Goal: Information Seeking & Learning: Learn about a topic

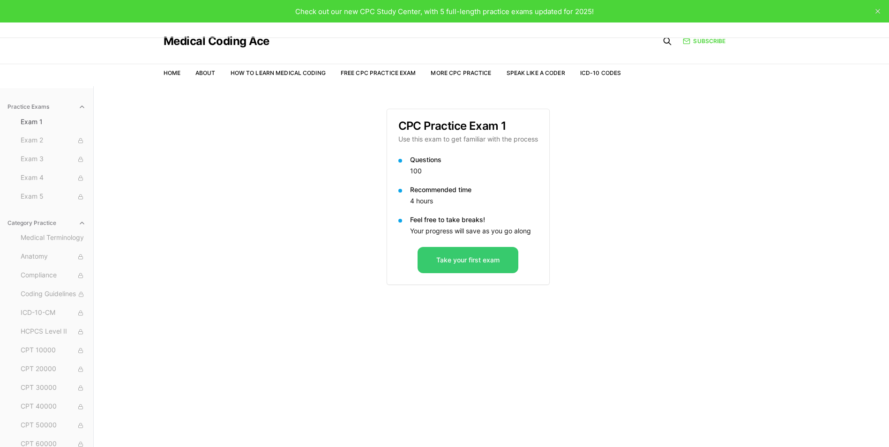
click at [502, 254] on button "Take your first exam" at bounding box center [468, 260] width 101 height 26
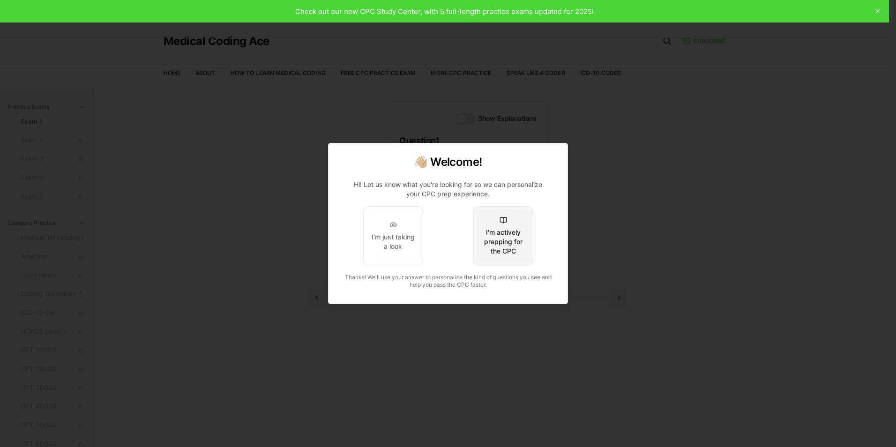
click at [505, 248] on div "I'm actively prepping for the CPC" at bounding box center [503, 242] width 44 height 28
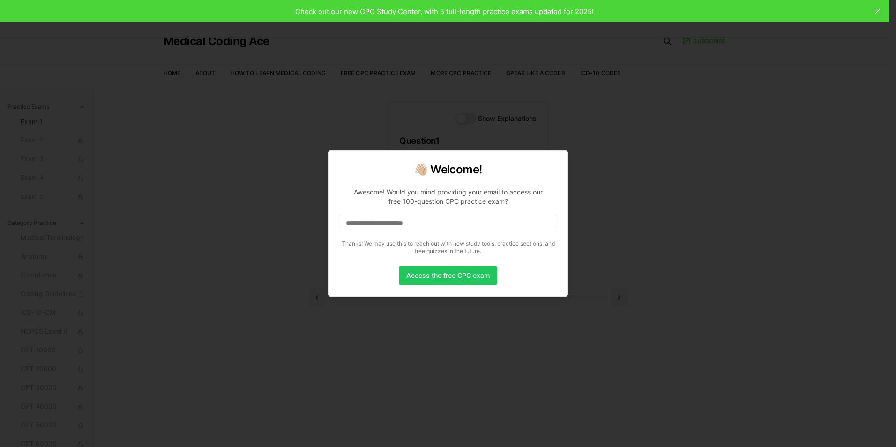
click at [356, 230] on input at bounding box center [448, 223] width 217 height 19
click at [440, 282] on button "Access the free CPC exam" at bounding box center [448, 275] width 98 height 19
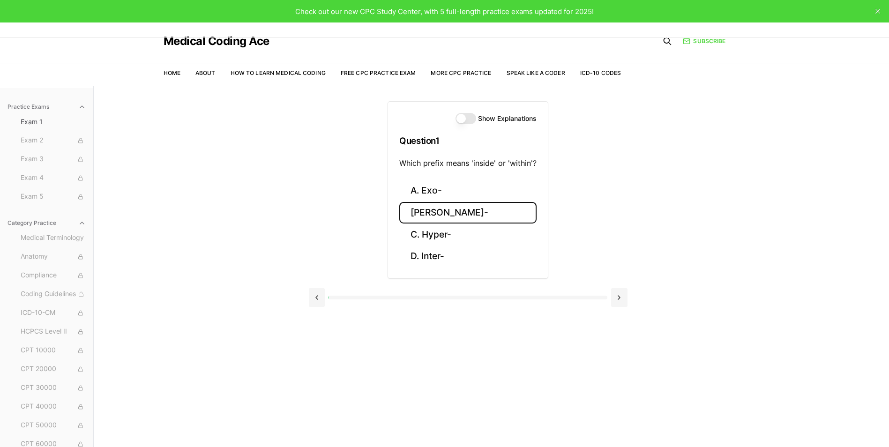
click at [437, 218] on button "[PERSON_NAME]-" at bounding box center [467, 213] width 137 height 22
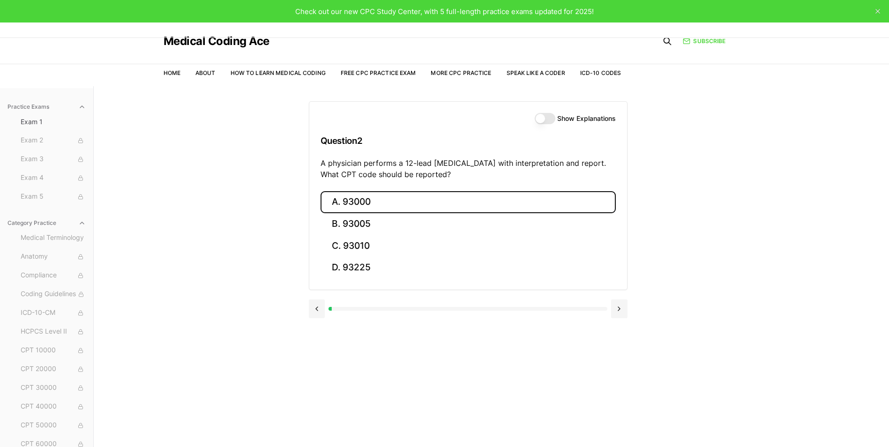
click at [372, 199] on button "A. 93000" at bounding box center [468, 202] width 295 height 22
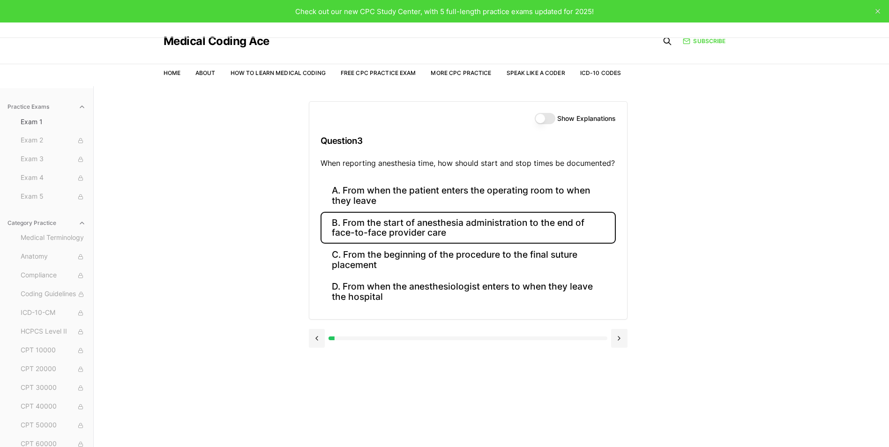
click at [423, 234] on button "B. From the start of anesthesia administration to the end of face-to-face provi…" at bounding box center [468, 228] width 295 height 32
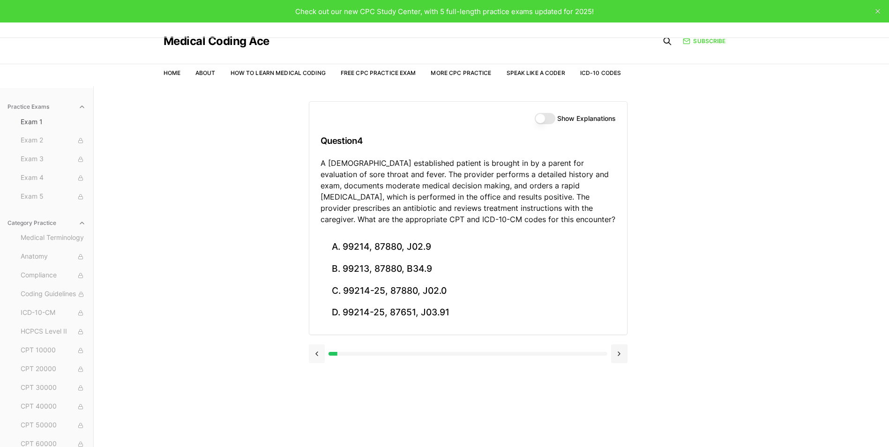
click at [320, 351] on button at bounding box center [317, 354] width 16 height 19
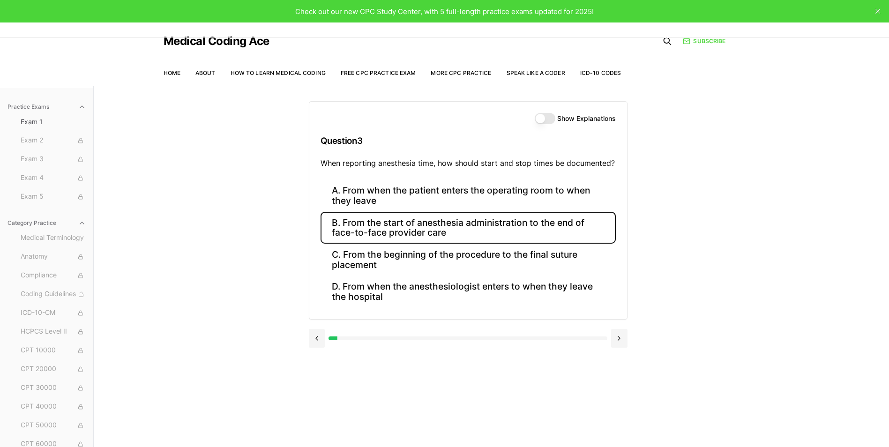
click at [550, 120] on button "Show Explanations" at bounding box center [545, 118] width 21 height 11
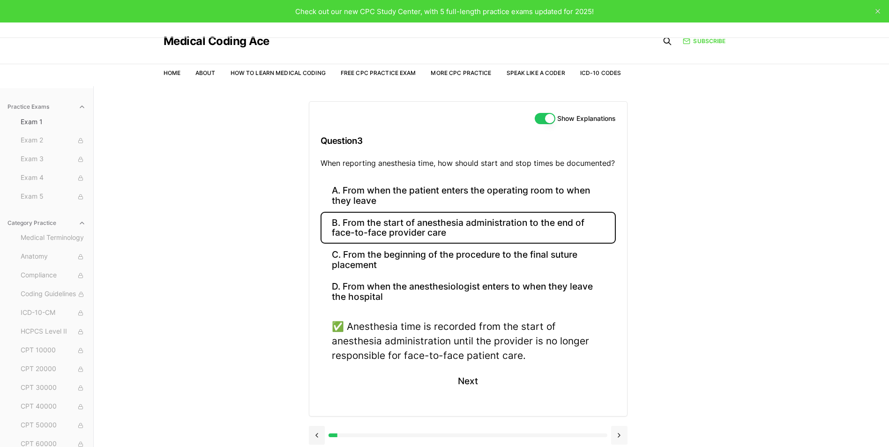
click at [624, 436] on button at bounding box center [619, 435] width 16 height 19
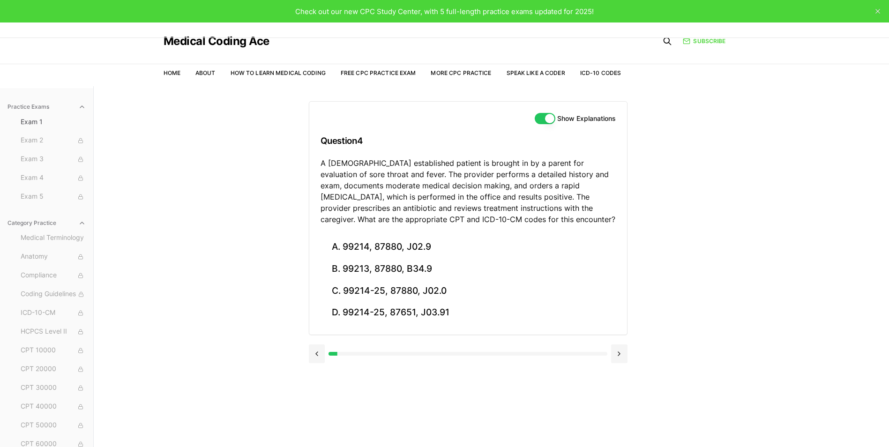
click at [613, 357] on button at bounding box center [619, 354] width 16 height 19
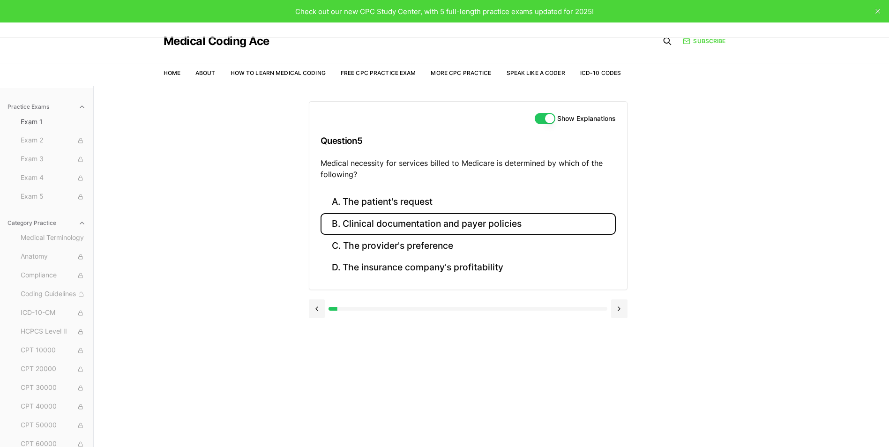
click at [398, 221] on button "B. Clinical documentation and payer policies" at bounding box center [468, 224] width 295 height 22
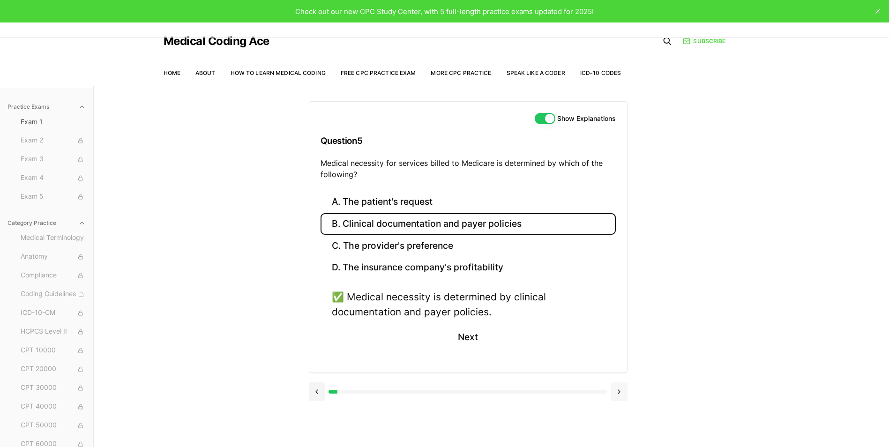
click at [622, 392] on button at bounding box center [619, 392] width 16 height 19
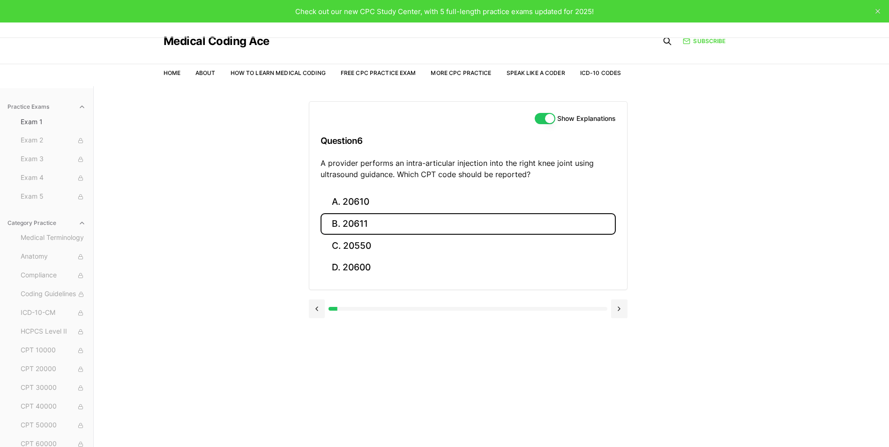
click at [372, 227] on button "B. 20611" at bounding box center [468, 224] width 295 height 22
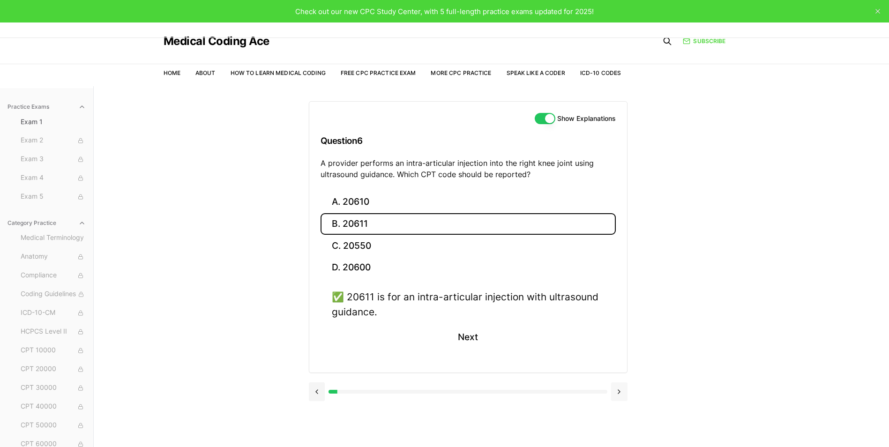
click at [619, 390] on button at bounding box center [619, 392] width 16 height 19
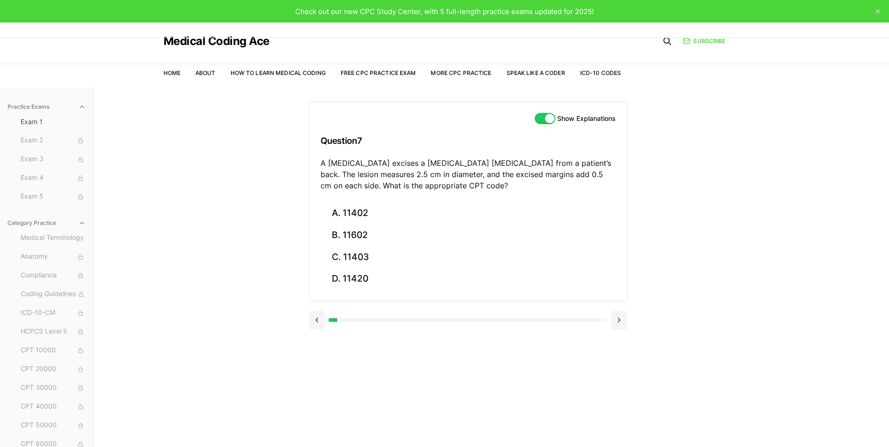
drag, startPoint x: 619, startPoint y: 390, endPoint x: 575, endPoint y: 393, distance: 44.2
click at [575, 393] on div "Show Explanations Question 7 A [MEDICAL_DATA] excises a [MEDICAL_DATA] [MEDICAL…" at bounding box center [492, 309] width 366 height 447
click at [349, 263] on button "C. 11403" at bounding box center [468, 257] width 295 height 22
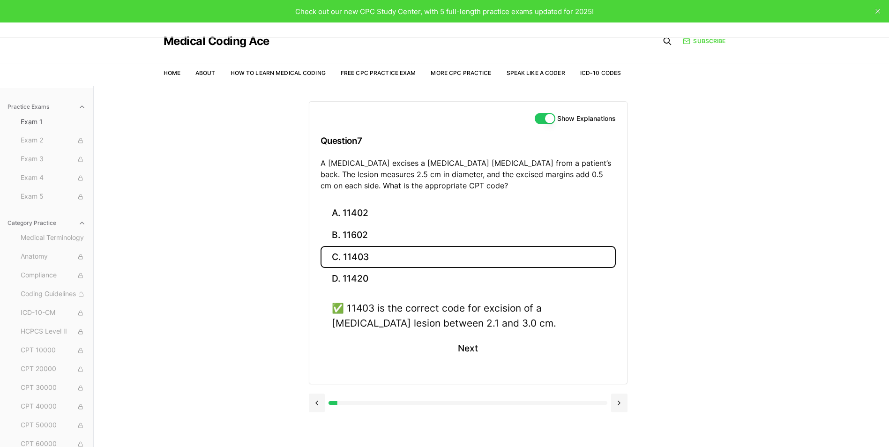
click at [624, 408] on button at bounding box center [619, 403] width 16 height 19
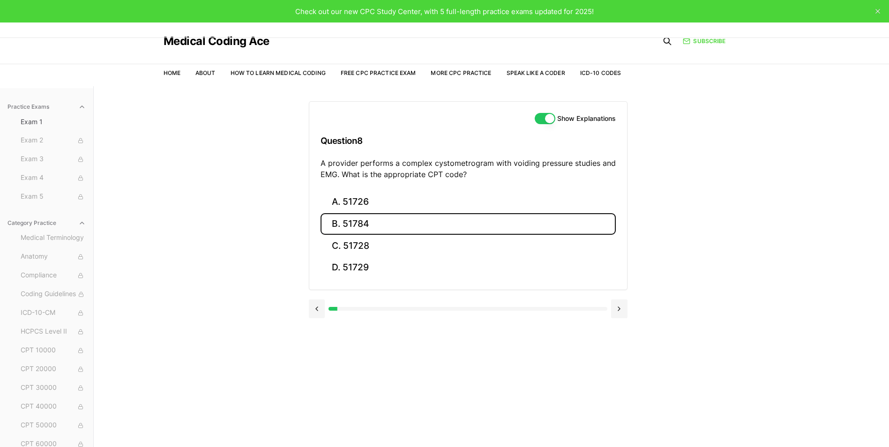
click at [380, 225] on button "B. 51784" at bounding box center [468, 224] width 295 height 22
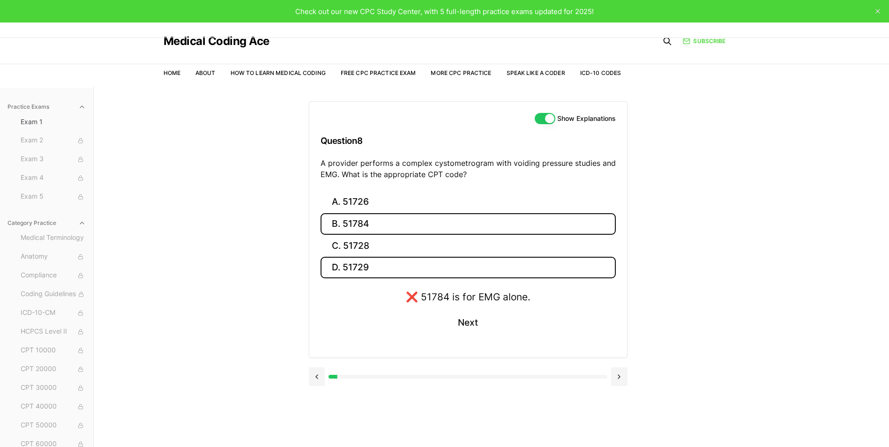
click at [368, 273] on button "D. 51729" at bounding box center [468, 268] width 295 height 22
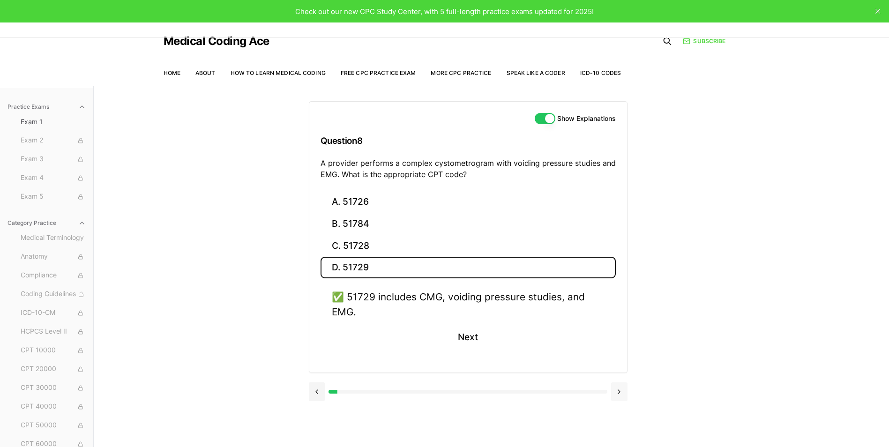
click at [621, 400] on button at bounding box center [619, 392] width 16 height 19
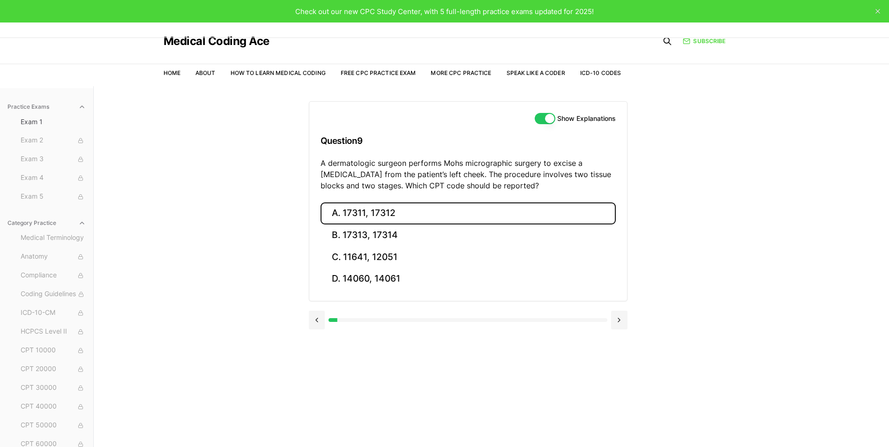
click at [387, 223] on button "A. 17311, 17312" at bounding box center [468, 214] width 295 height 22
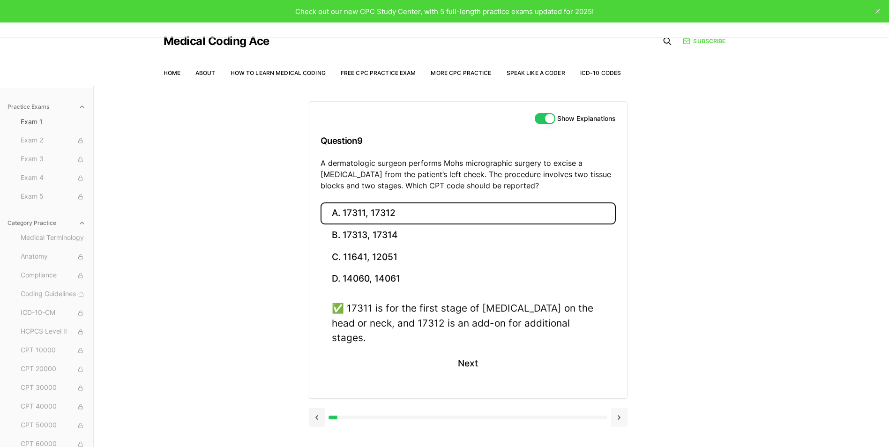
click at [621, 411] on button at bounding box center [619, 417] width 16 height 19
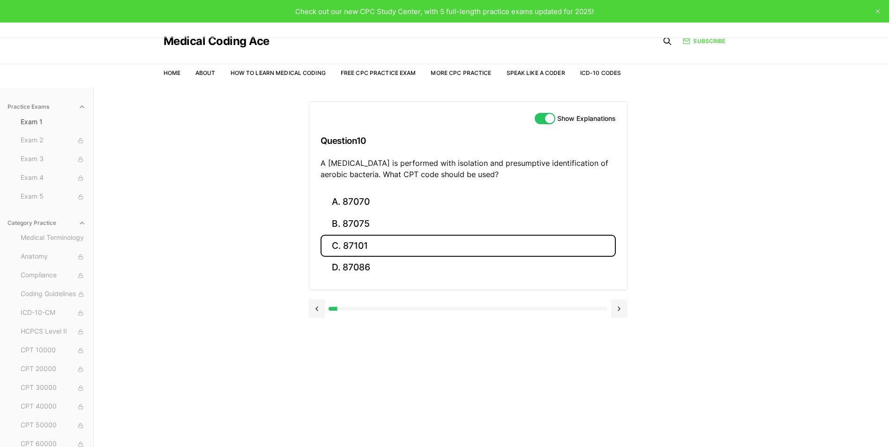
click at [370, 240] on button "C. 87101" at bounding box center [468, 246] width 295 height 22
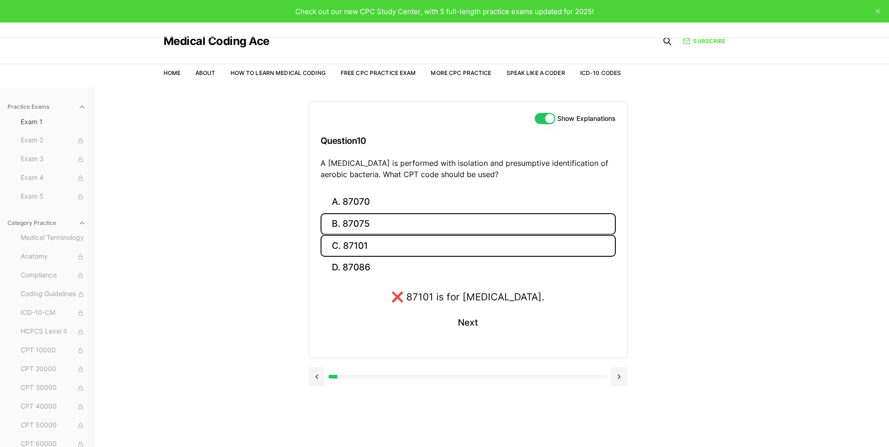
click at [366, 231] on button "B. 87075" at bounding box center [468, 224] width 295 height 22
click at [362, 252] on button "C. 87101" at bounding box center [468, 246] width 295 height 22
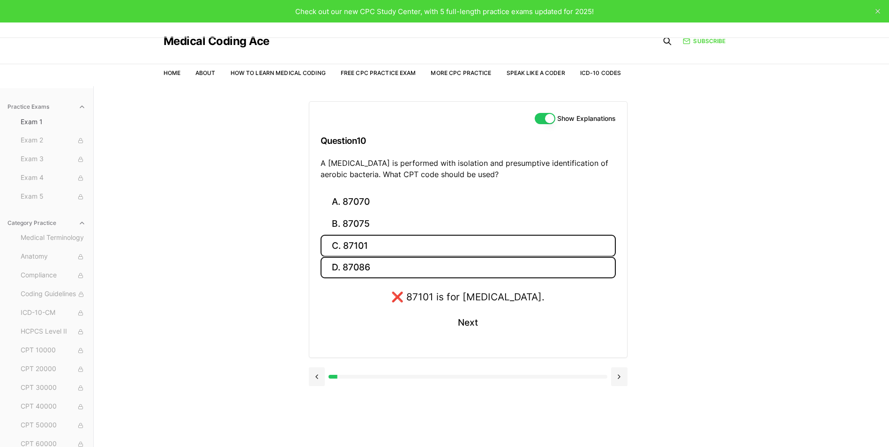
click at [368, 263] on button "D. 87086" at bounding box center [468, 268] width 295 height 22
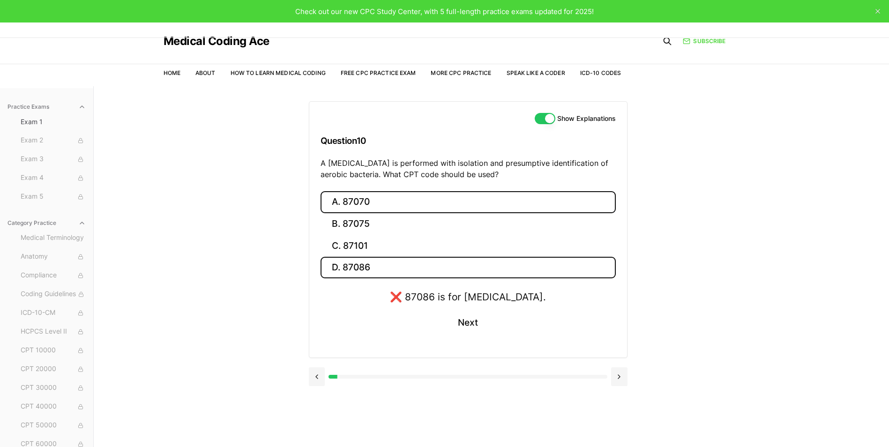
click at [358, 204] on button "A. 87070" at bounding box center [468, 202] width 295 height 22
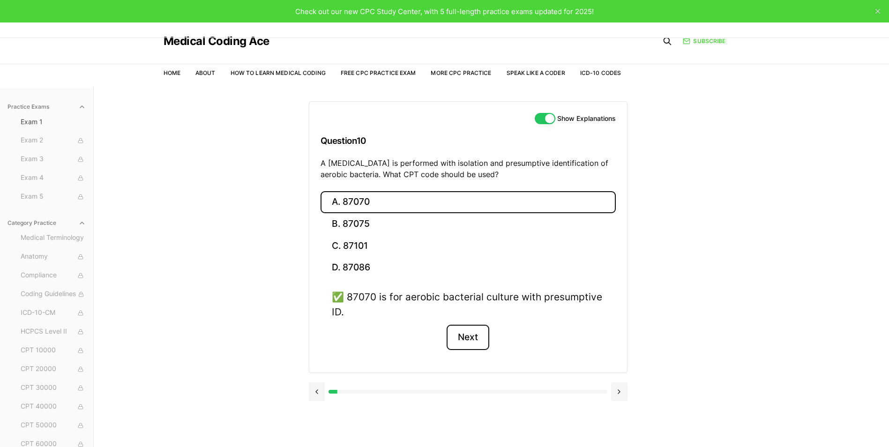
click at [469, 339] on button "Next" at bounding box center [468, 337] width 43 height 25
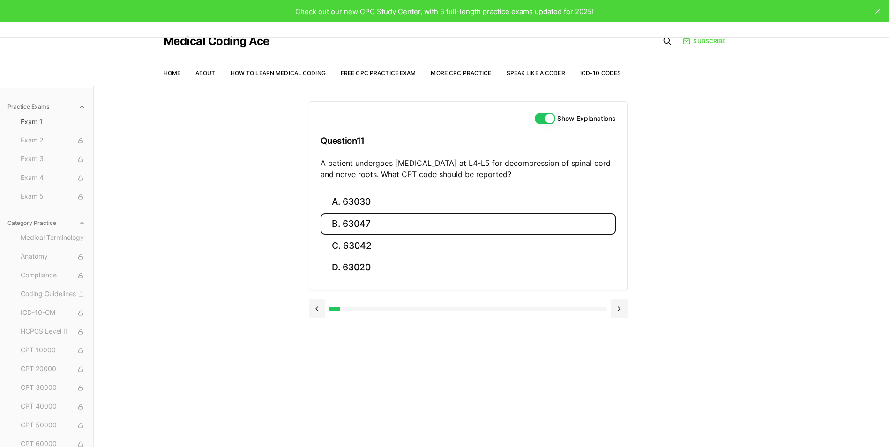
click at [382, 230] on button "B. 63047" at bounding box center [468, 224] width 295 height 22
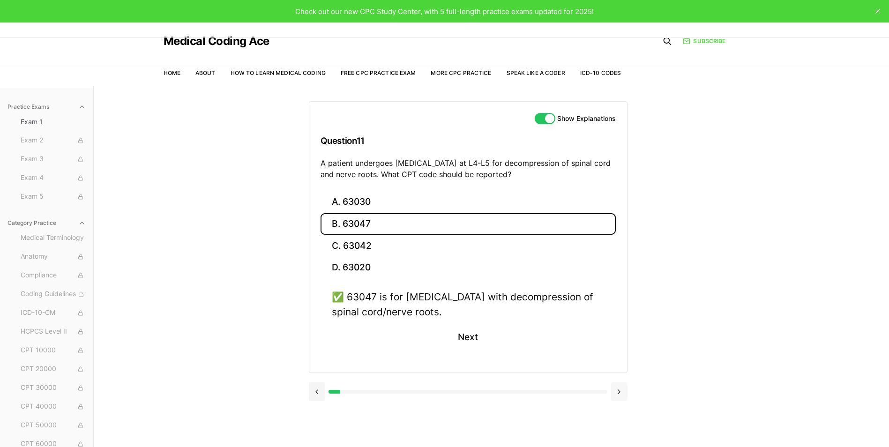
click at [616, 399] on button at bounding box center [619, 392] width 16 height 19
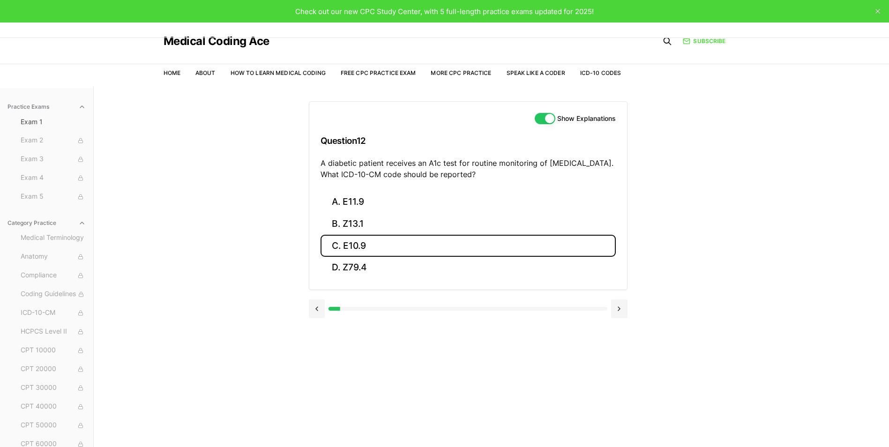
click at [359, 241] on button "C. E10.9" at bounding box center [468, 246] width 295 height 22
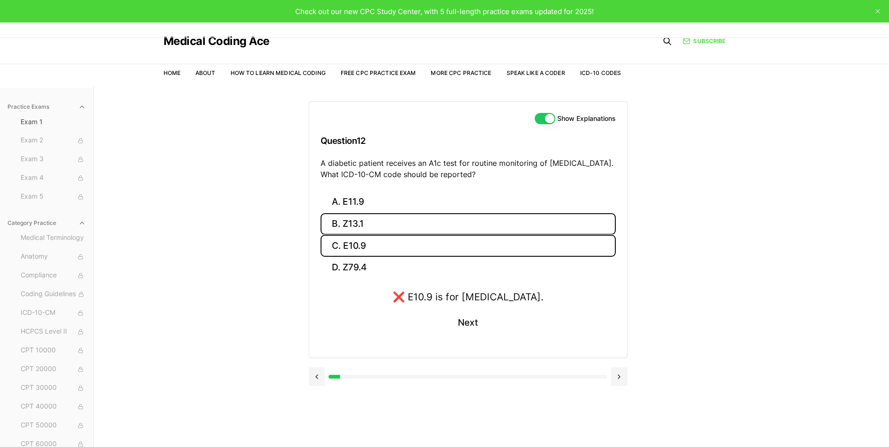
click at [360, 225] on button "B. Z13.1" at bounding box center [468, 224] width 295 height 22
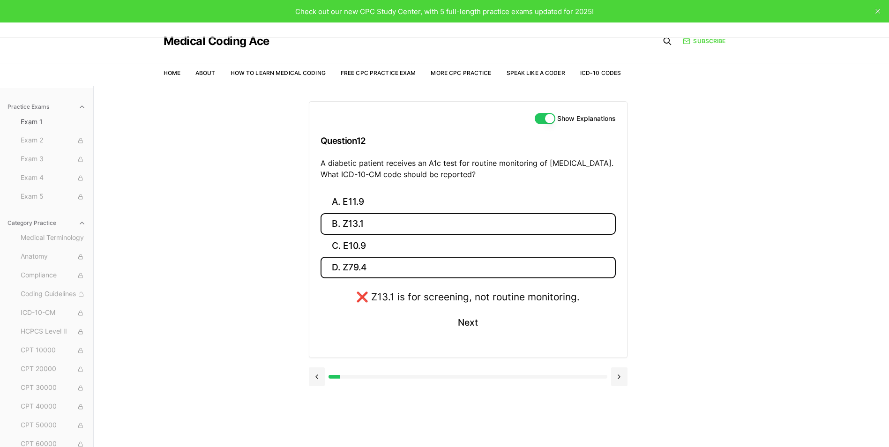
click at [364, 268] on button "D. Z79.4" at bounding box center [468, 268] width 295 height 22
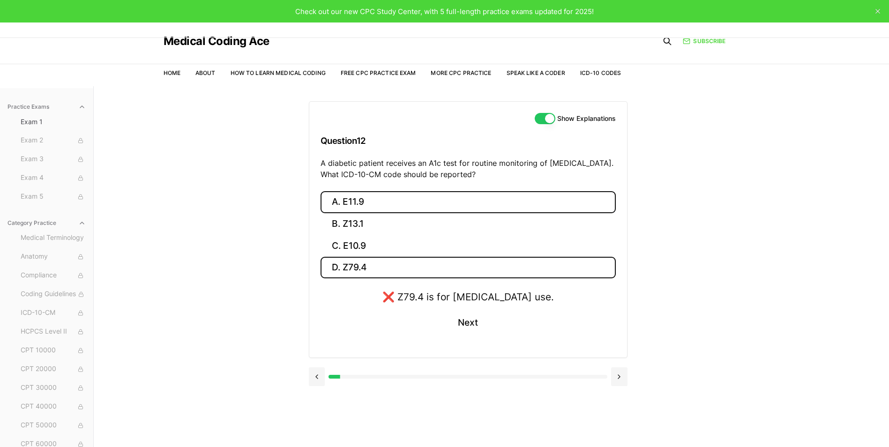
click at [359, 201] on button "A. E11.9" at bounding box center [468, 202] width 295 height 22
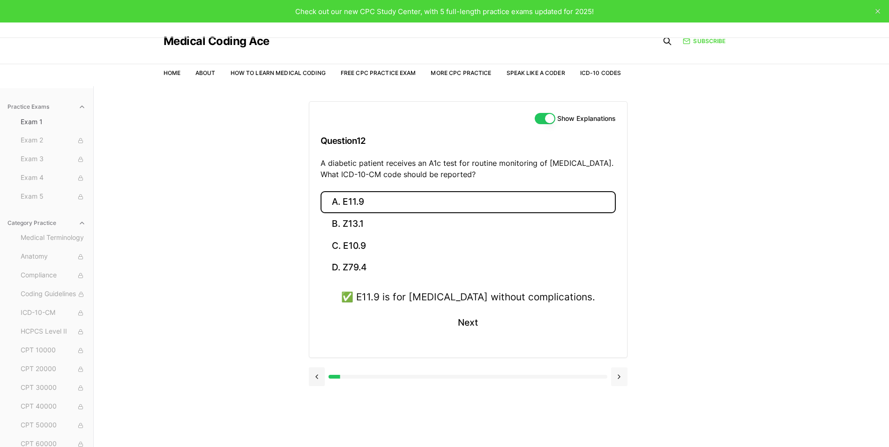
click at [615, 376] on button at bounding box center [619, 377] width 16 height 19
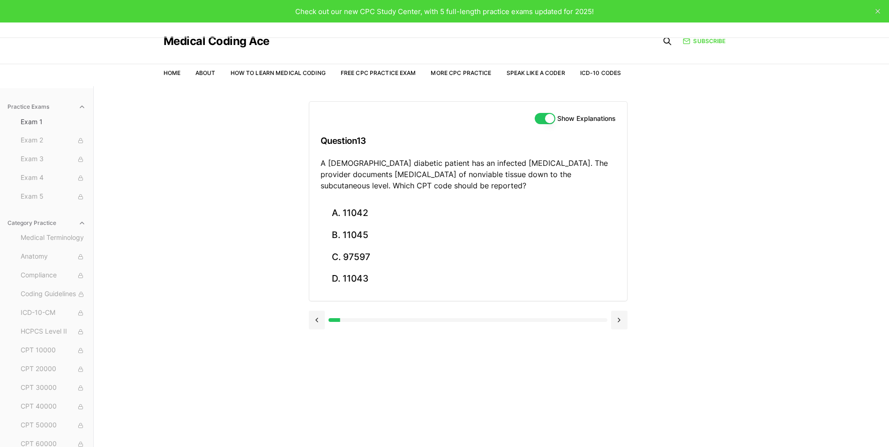
click at [611, 311] on button at bounding box center [619, 320] width 16 height 19
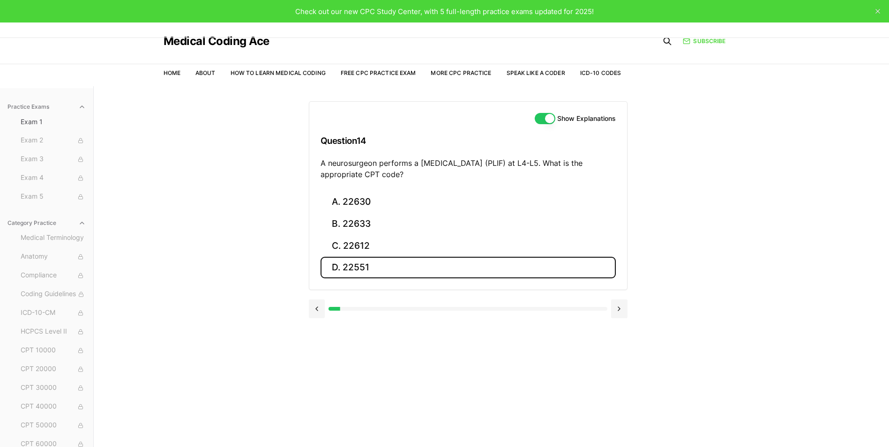
click at [359, 268] on button "D. 22551" at bounding box center [468, 268] width 295 height 22
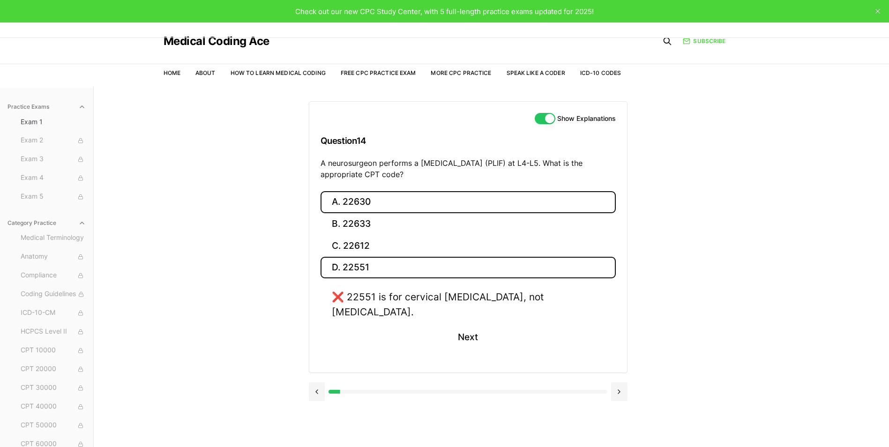
click at [382, 204] on button "A. 22630" at bounding box center [468, 202] width 295 height 22
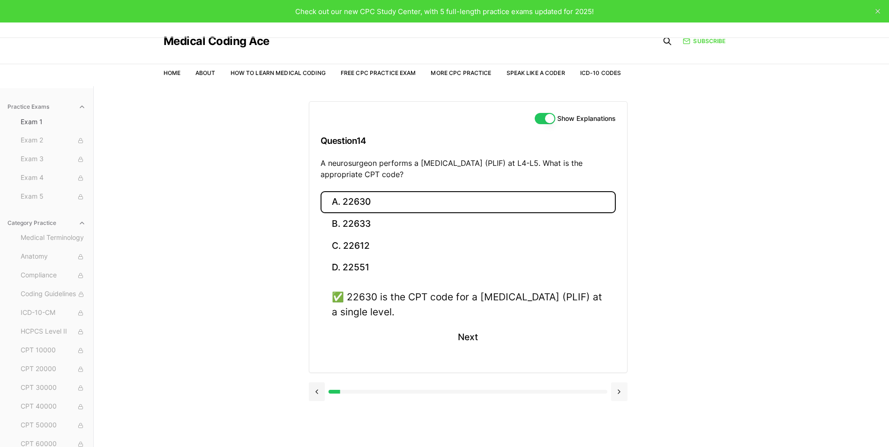
click at [621, 386] on button at bounding box center [619, 392] width 16 height 19
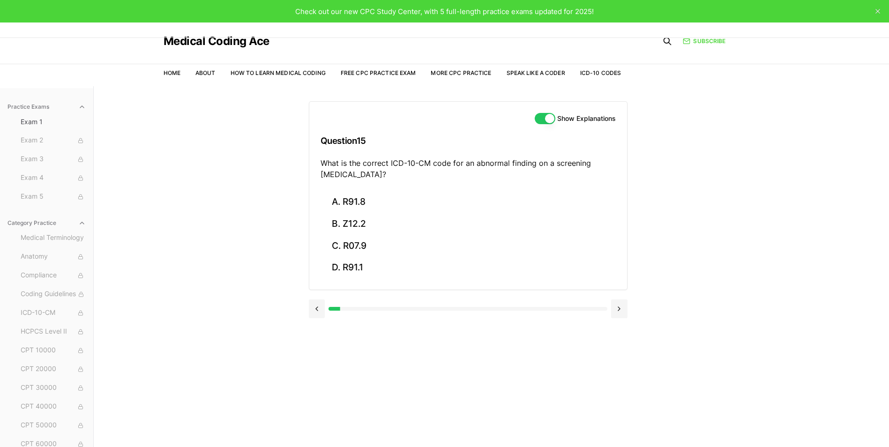
scroll to position [86, 0]
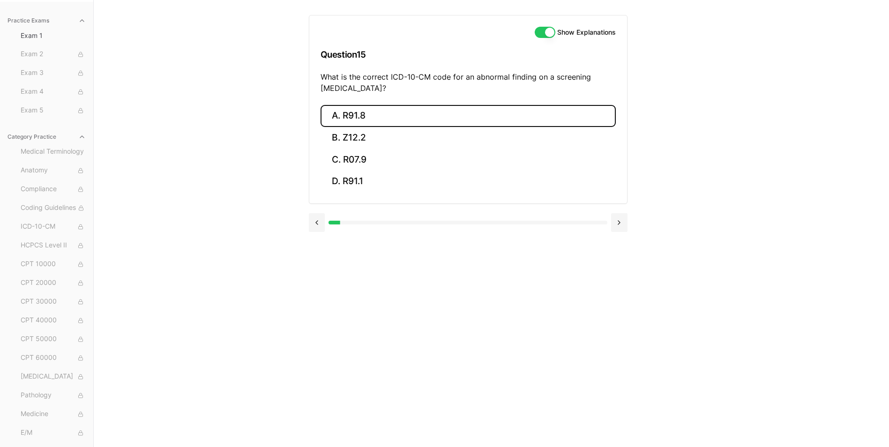
click at [364, 123] on button "A. R91.8" at bounding box center [468, 116] width 295 height 22
click at [624, 300] on button at bounding box center [619, 290] width 16 height 19
click at [361, 116] on button "A. 62270" at bounding box center [468, 116] width 295 height 22
click at [619, 295] on button at bounding box center [619, 290] width 16 height 19
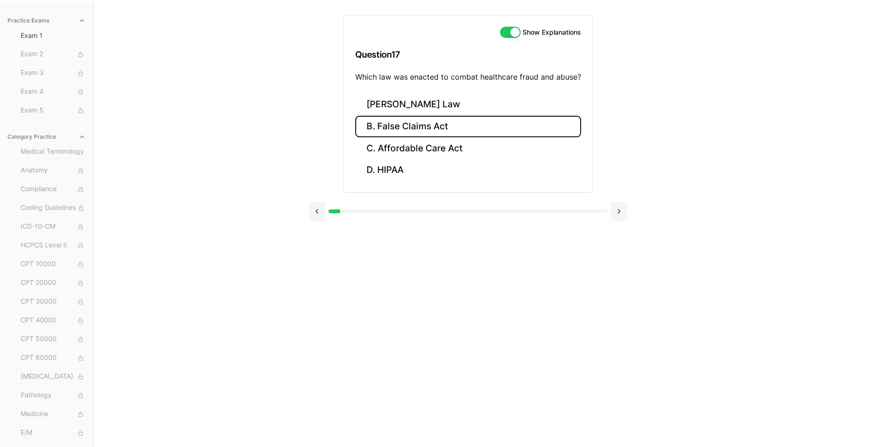
click at [427, 129] on button "B. False Claims Act" at bounding box center [468, 127] width 226 height 22
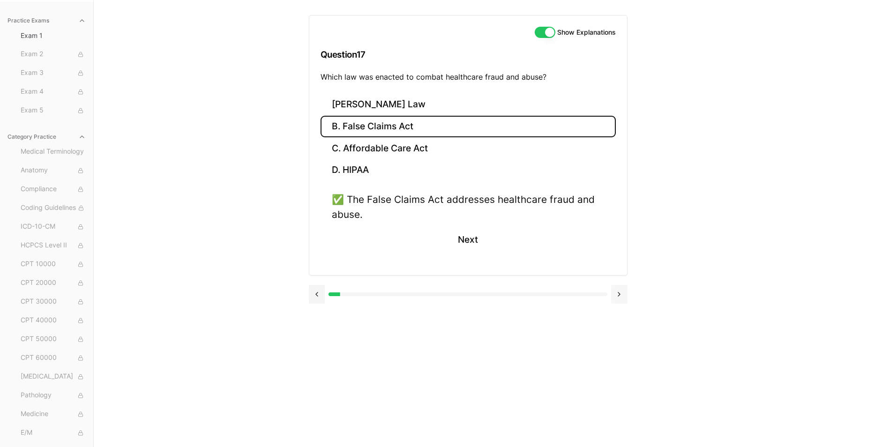
click at [623, 301] on button at bounding box center [619, 294] width 16 height 19
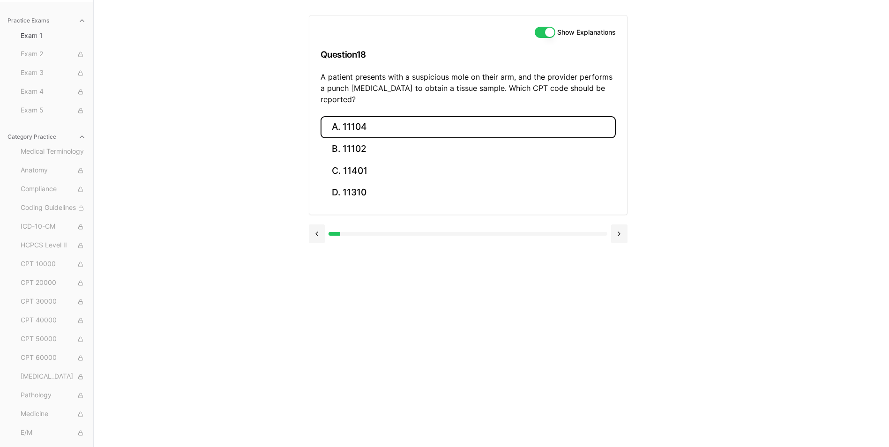
click at [368, 116] on button "A. 11104" at bounding box center [468, 127] width 295 height 22
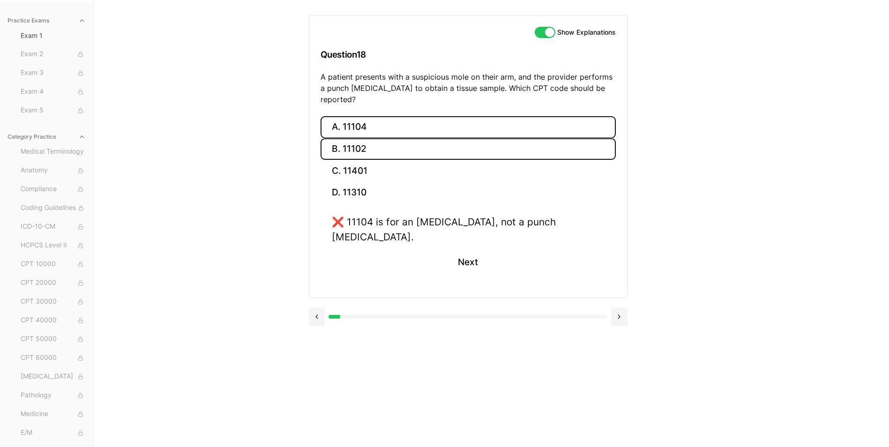
click at [366, 138] on button "B. 11102" at bounding box center [468, 149] width 295 height 22
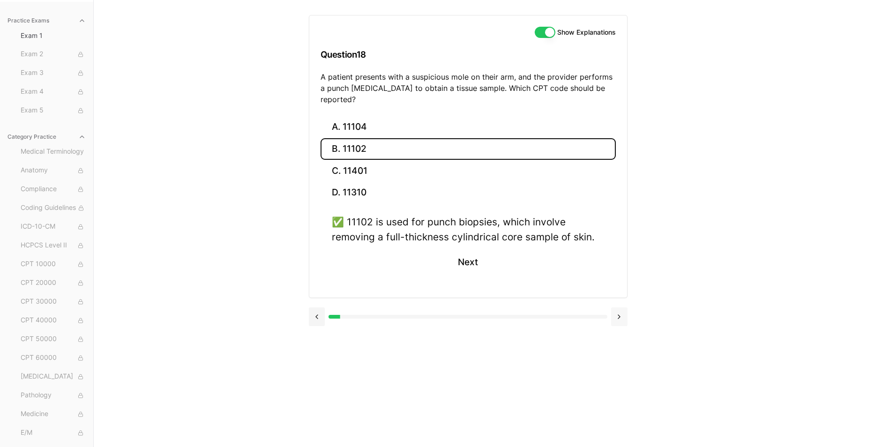
click at [623, 311] on button at bounding box center [619, 317] width 16 height 19
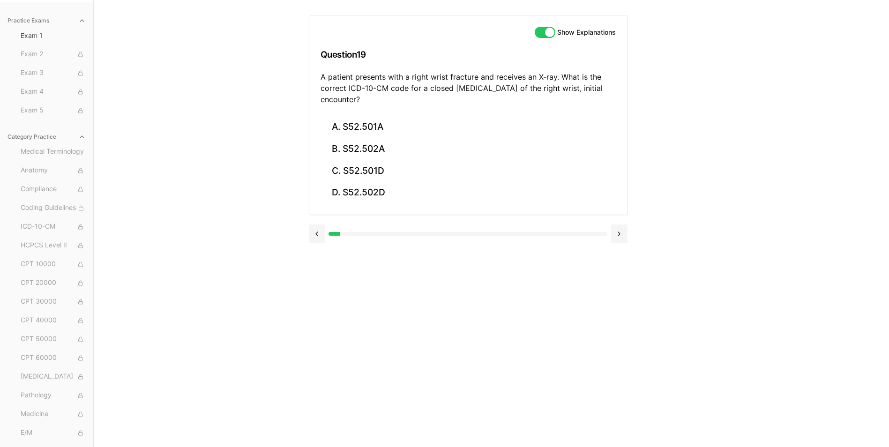
drag, startPoint x: 346, startPoint y: 132, endPoint x: 229, endPoint y: 172, distance: 123.5
click at [224, 174] on div "Practice Exams Exam 1 Exam 2 Exam 3 Exam 4 Exam 5 Category Practice Medical Ter…" at bounding box center [444, 223] width 889 height 447
click at [376, 133] on button "A. S52.501A" at bounding box center [468, 127] width 295 height 22
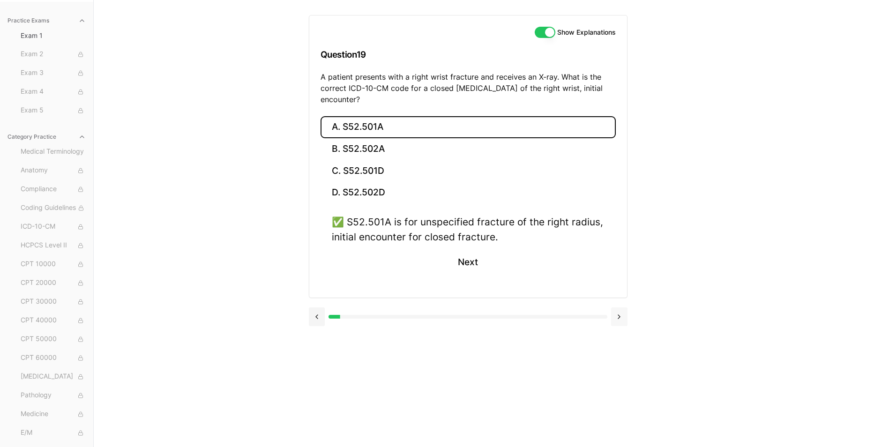
click at [616, 317] on button at bounding box center [619, 317] width 16 height 19
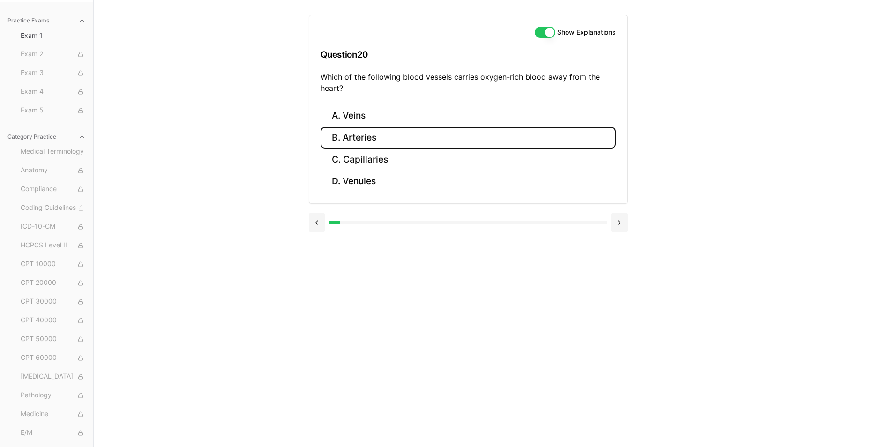
click at [385, 142] on button "B. Arteries" at bounding box center [468, 138] width 295 height 22
click at [615, 293] on button at bounding box center [619, 290] width 16 height 19
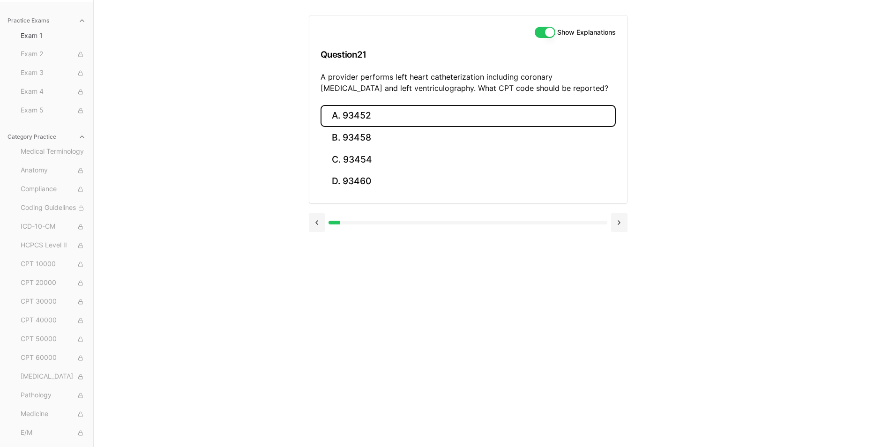
click at [426, 121] on button "A. 93452" at bounding box center [468, 116] width 295 height 22
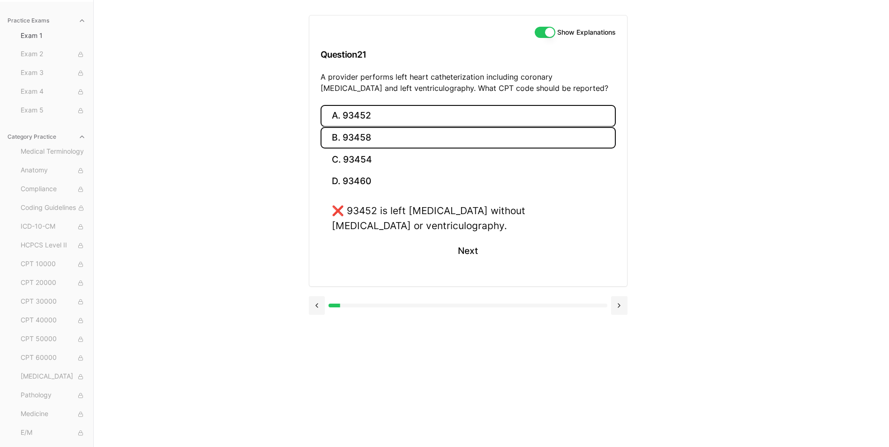
click at [385, 138] on button "B. 93458" at bounding box center [468, 138] width 295 height 22
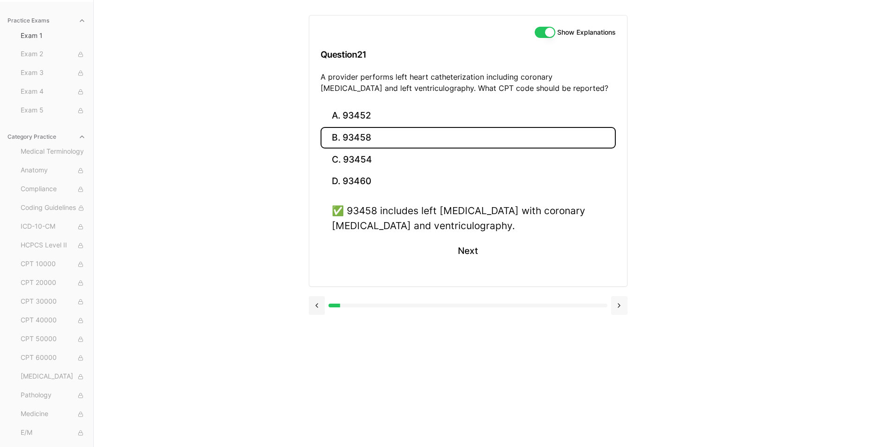
click at [616, 308] on button at bounding box center [619, 305] width 16 height 19
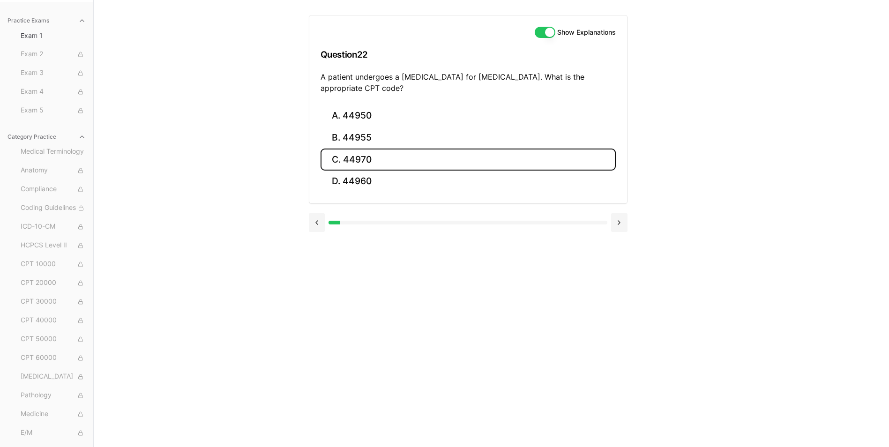
click at [359, 157] on button "C. 44970" at bounding box center [468, 160] width 295 height 22
click at [615, 295] on button at bounding box center [619, 290] width 16 height 19
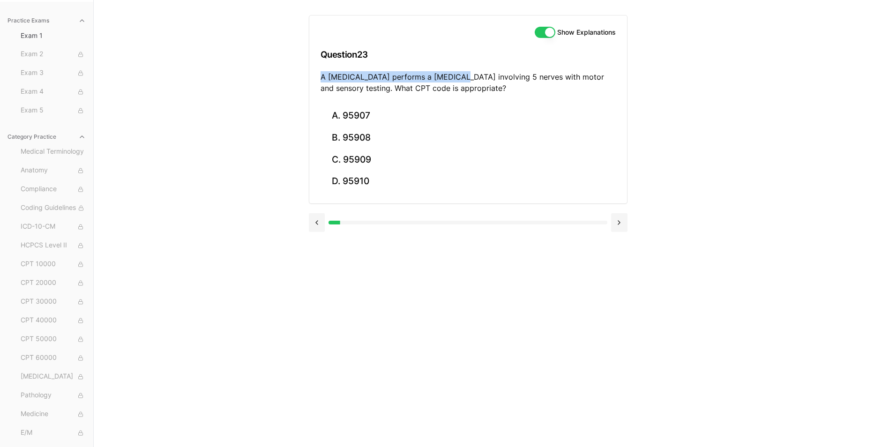
drag, startPoint x: 454, startPoint y: 79, endPoint x: 502, endPoint y: 68, distance: 49.0
click at [502, 68] on div "Show Explanations Question 23 A [MEDICAL_DATA] performs a [MEDICAL_DATA] involv…" at bounding box center [468, 60] width 318 height 90
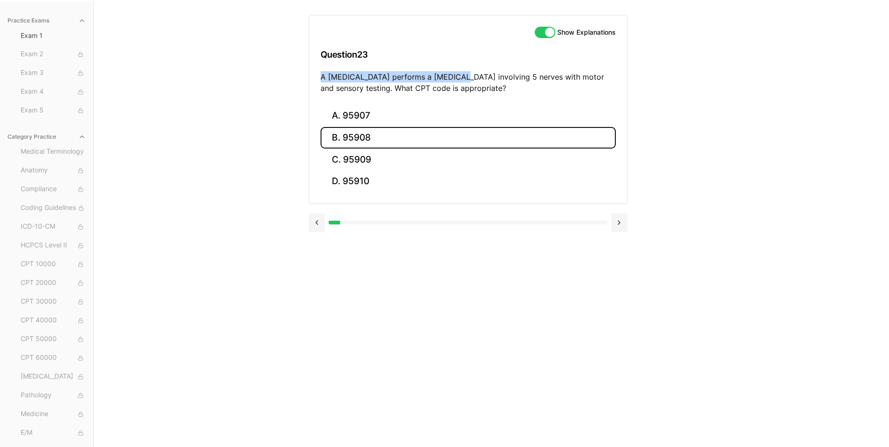
drag, startPoint x: 502, startPoint y: 68, endPoint x: 466, endPoint y: 137, distance: 77.8
click at [466, 138] on button "B. 95908" at bounding box center [468, 138] width 295 height 22
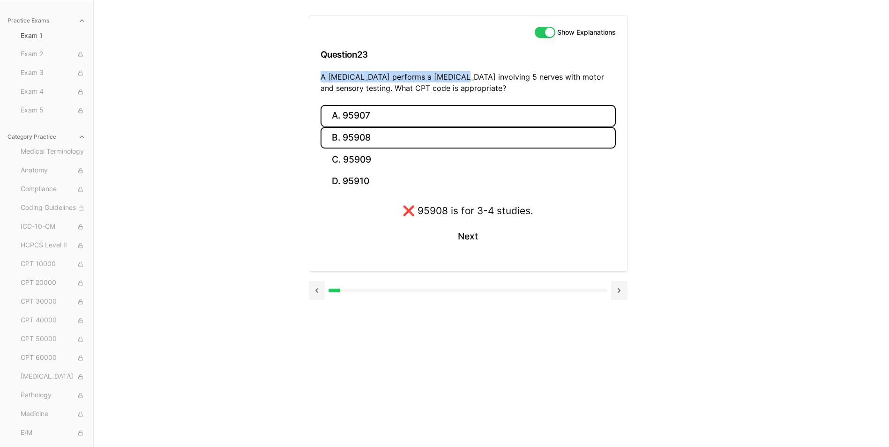
click at [420, 115] on button "A. 95907" at bounding box center [468, 116] width 295 height 22
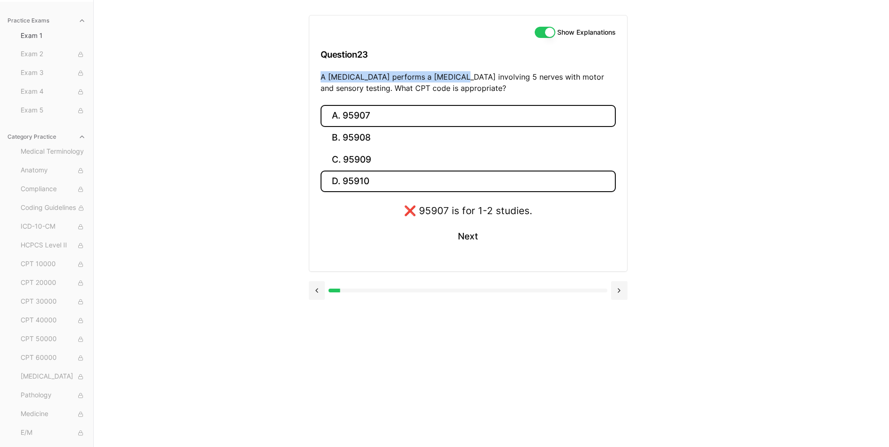
click at [397, 173] on button "D. 95910" at bounding box center [468, 182] width 295 height 22
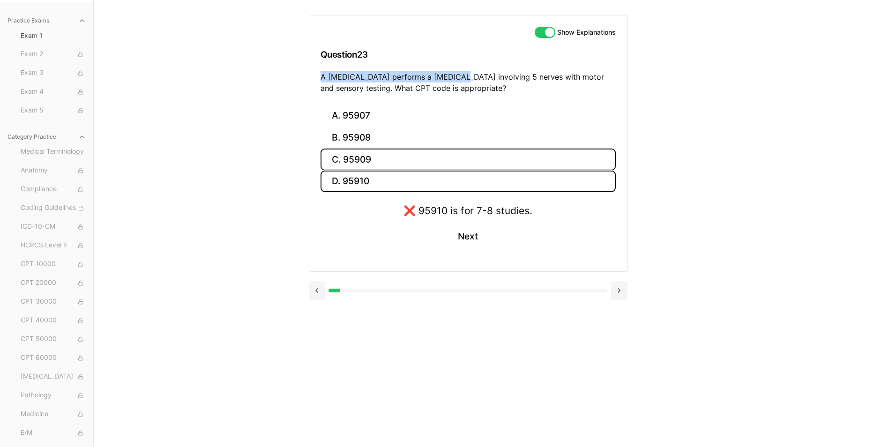
click at [395, 165] on button "C. 95909" at bounding box center [468, 160] width 295 height 22
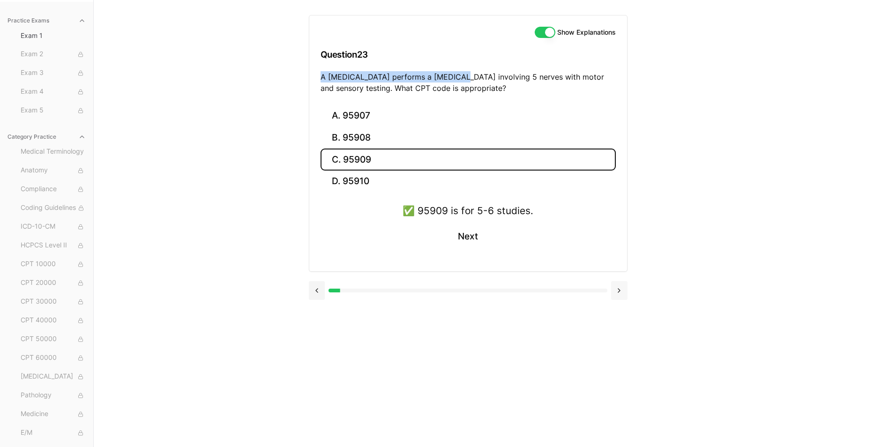
click at [622, 285] on button at bounding box center [619, 290] width 16 height 19
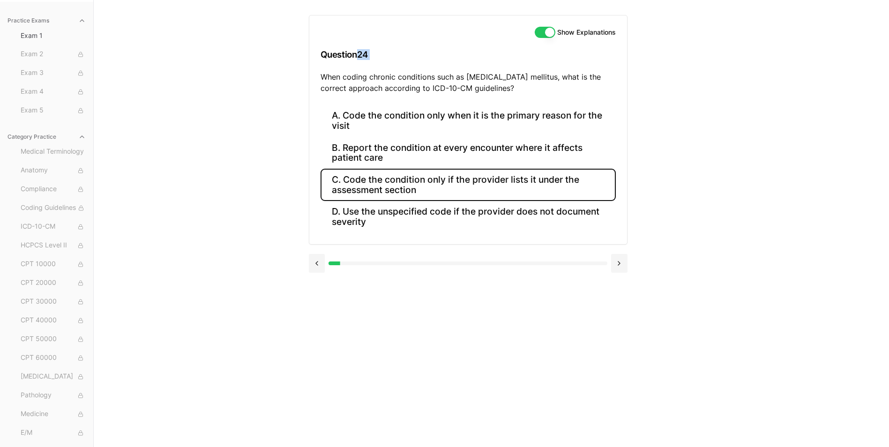
click at [573, 187] on button "C. Code the condition only if the provider lists it under the assessment section" at bounding box center [468, 185] width 295 height 32
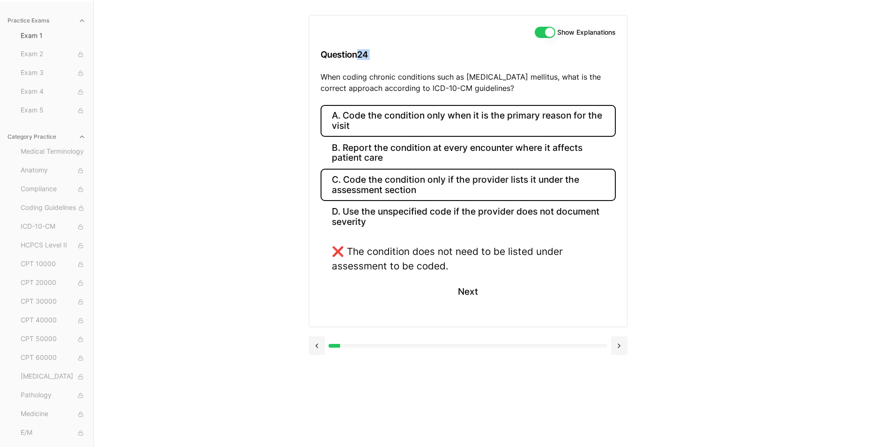
click at [447, 122] on button "A. Code the condition only when it is the primary reason for the visit" at bounding box center [468, 121] width 295 height 32
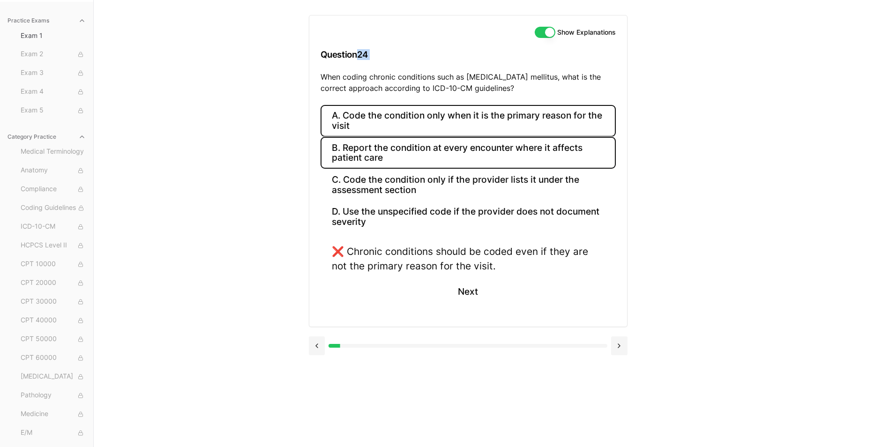
click at [457, 150] on button "B. Report the condition at every encounter where it affects patient care" at bounding box center [468, 153] width 295 height 32
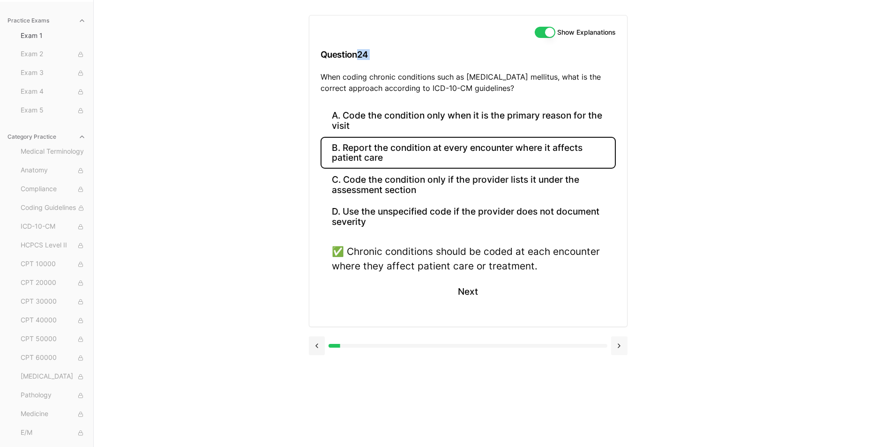
click at [616, 352] on button at bounding box center [619, 346] width 16 height 19
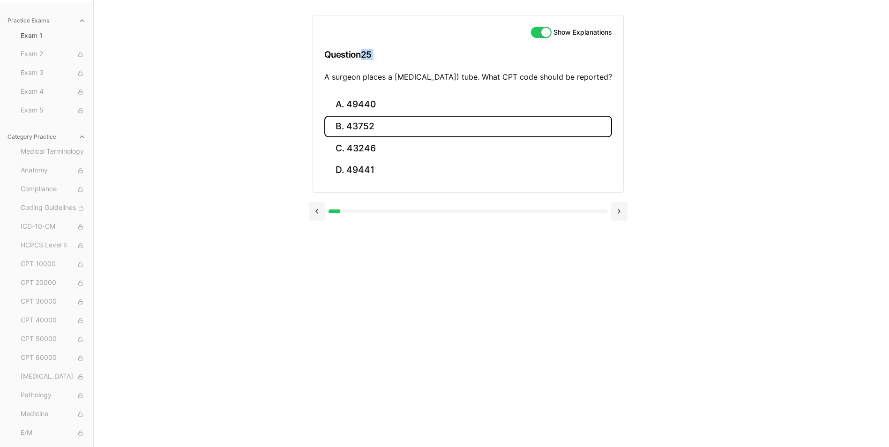
click at [465, 136] on button "B. 43752" at bounding box center [468, 127] width 288 height 22
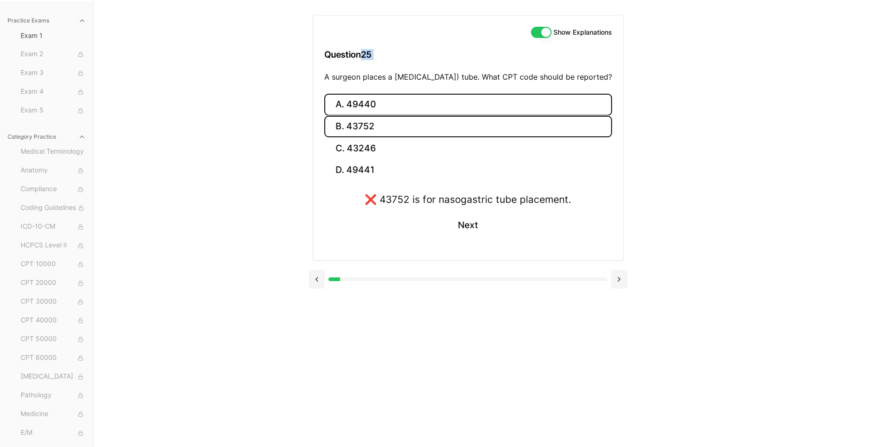
click at [435, 116] on button "A. 49440" at bounding box center [468, 105] width 288 height 22
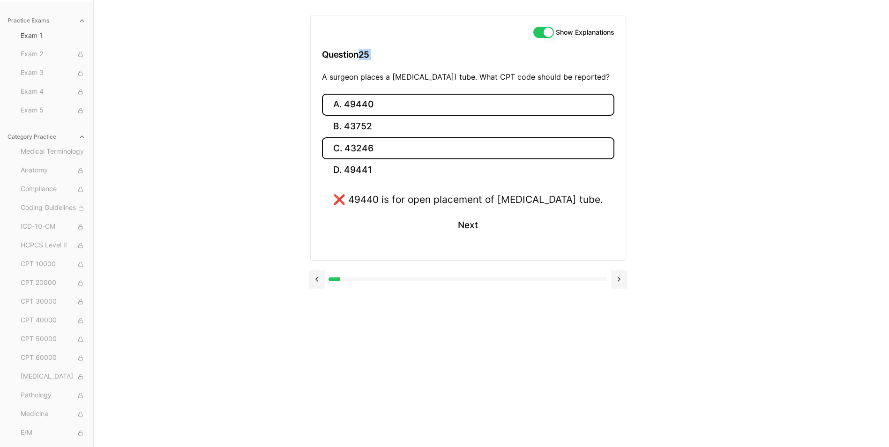
click at [420, 159] on button "C. 43246" at bounding box center [468, 148] width 293 height 22
